Goal: Task Accomplishment & Management: Use online tool/utility

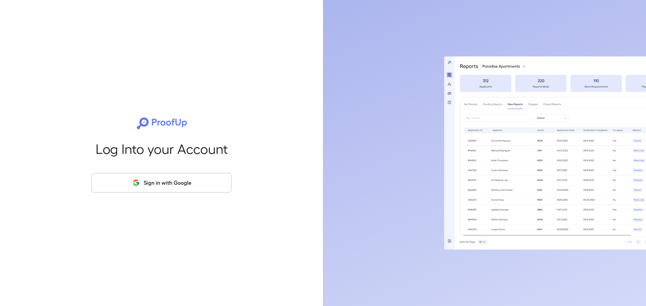
click at [157, 185] on button "Sign in with Google" at bounding box center [161, 183] width 140 height 20
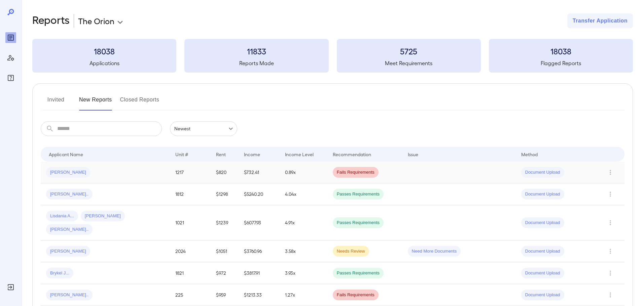
click at [115, 178] on div "Alfred I..." at bounding box center [105, 172] width 118 height 11
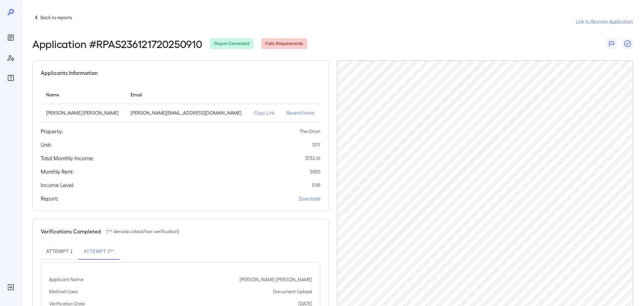
click at [254, 112] on p "Copy Link" at bounding box center [265, 113] width 22 height 7
